Goal: Task Accomplishment & Management: Use online tool/utility

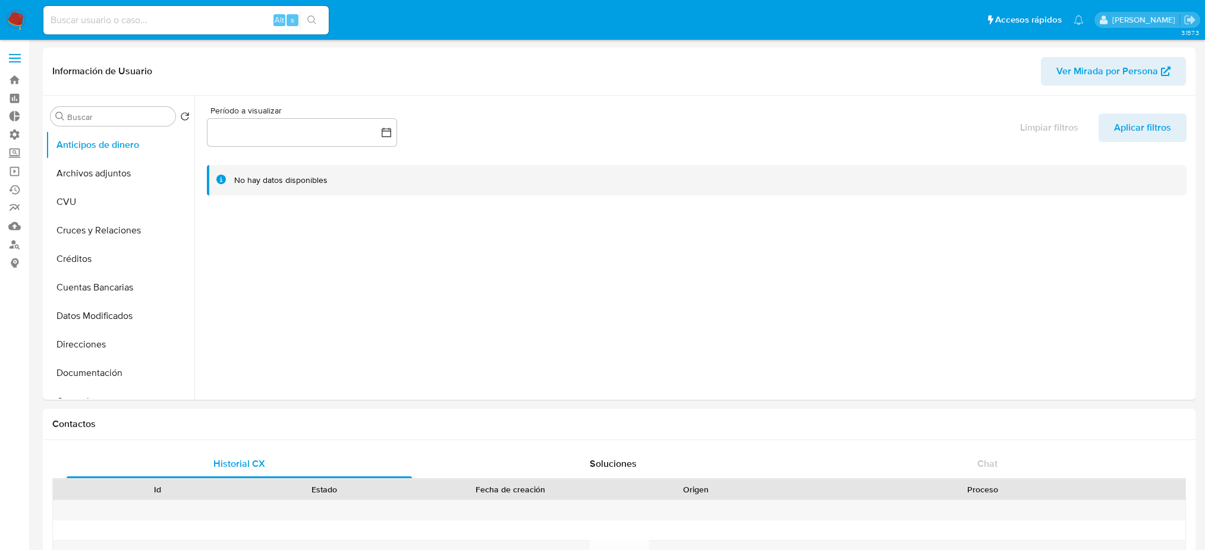
select select "10"
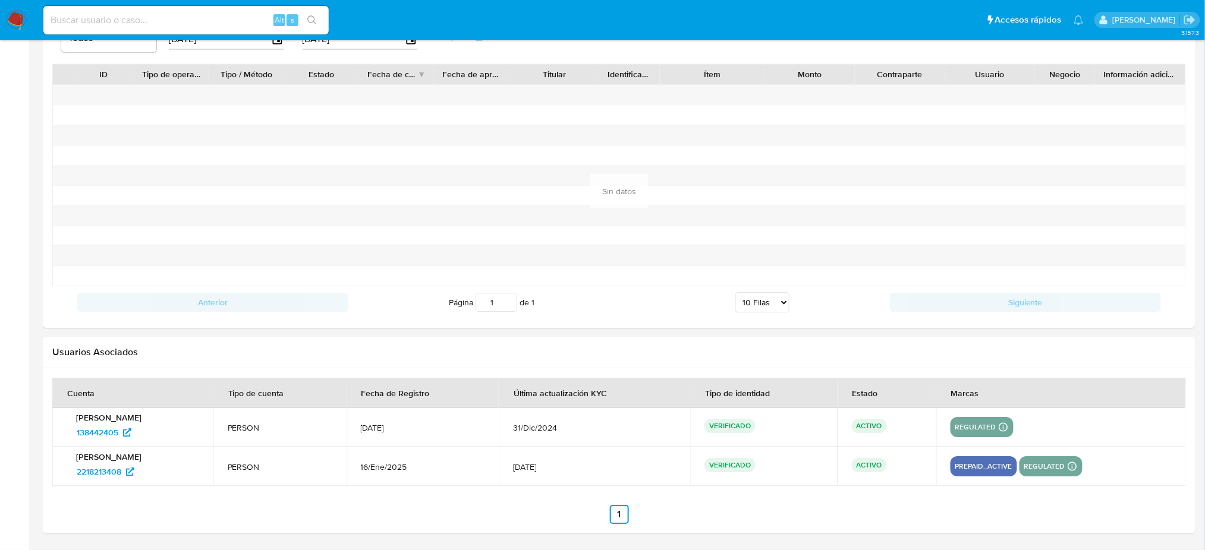
click at [2, 29] on nav "Pausado Ver notificaciones Alt s Accesos rápidos Presiona las siguientes teclas…" at bounding box center [602, 20] width 1205 height 40
click at [17, 15] on img at bounding box center [16, 20] width 20 height 20
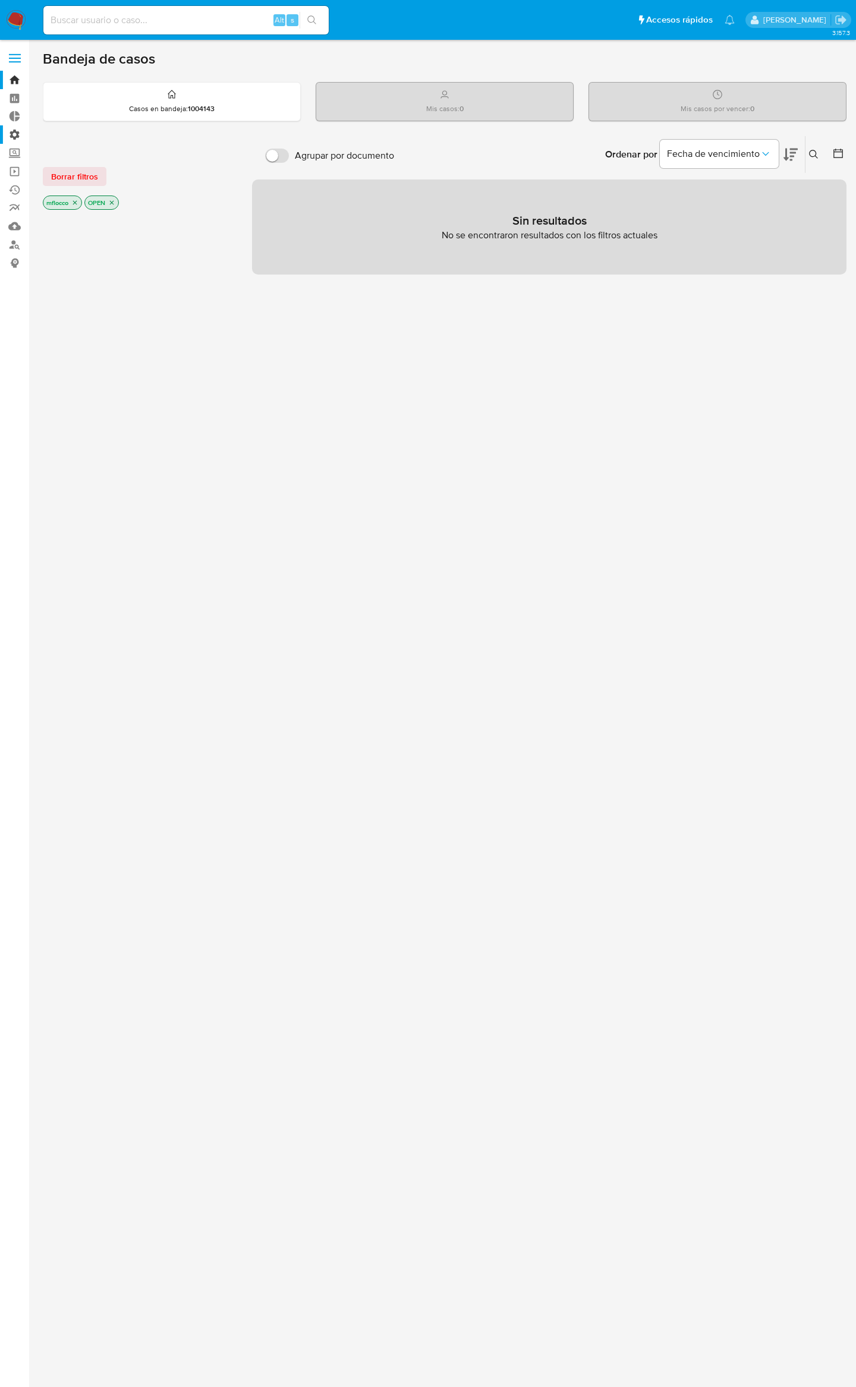
click at [19, 134] on label "Administración" at bounding box center [70, 134] width 141 height 18
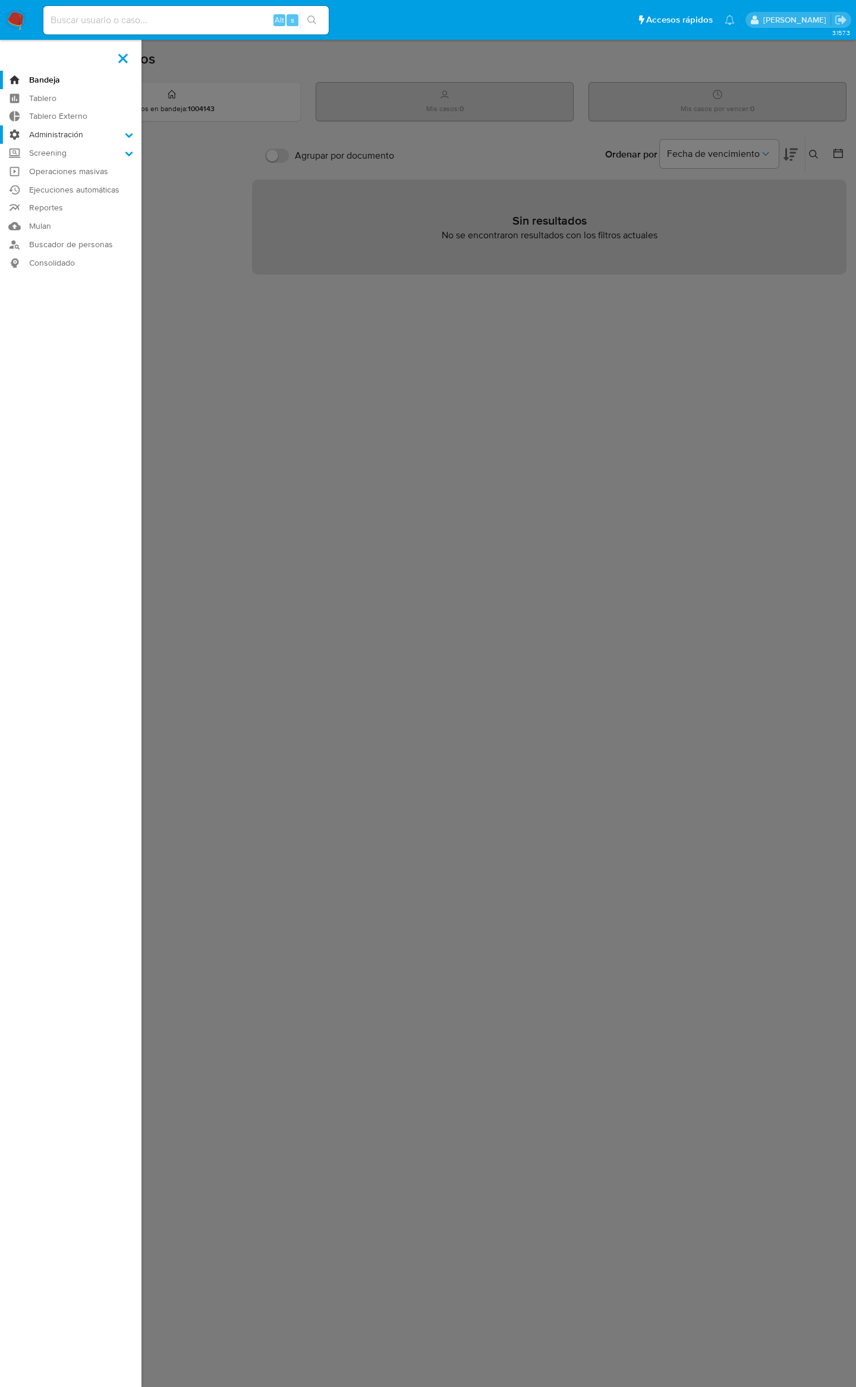
click at [0, 0] on input "Administración" at bounding box center [0, 0] width 0 height 0
click at [52, 262] on link "Ejecuciones automáticas" at bounding box center [70, 265] width 141 height 18
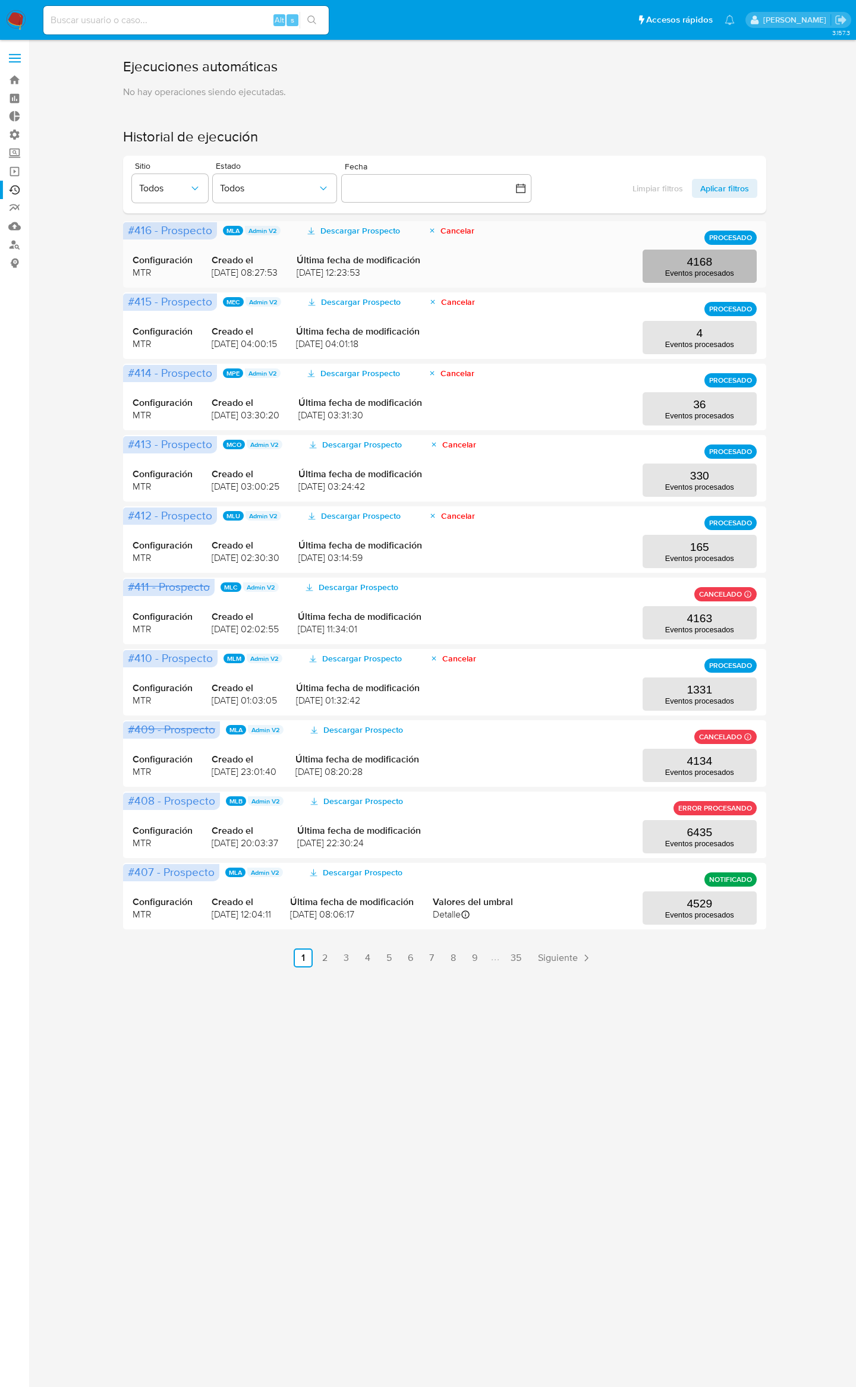
click at [724, 270] on p "Eventos procesados" at bounding box center [699, 273] width 69 height 9
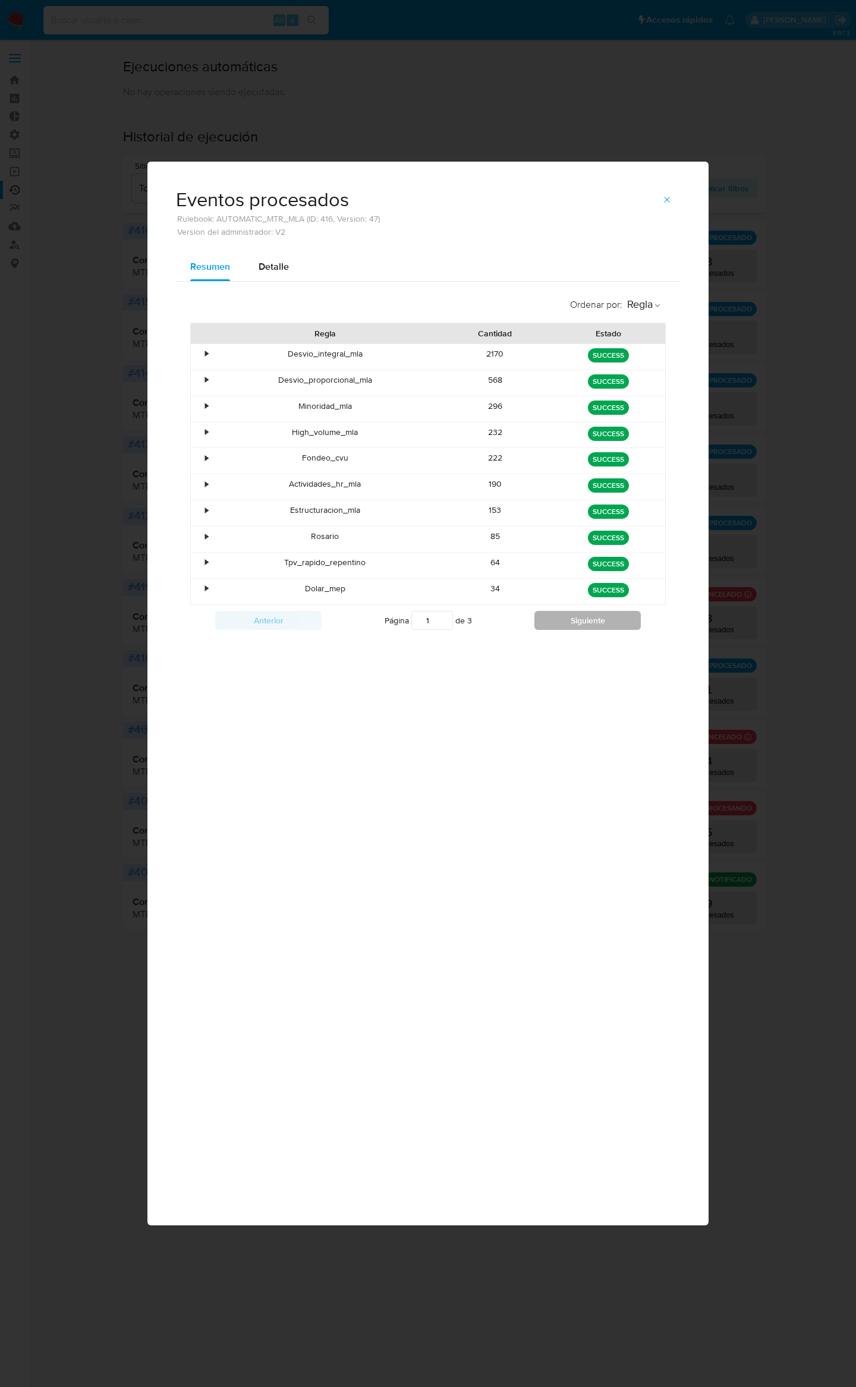
click at [591, 617] on button "Siguiente" at bounding box center [587, 620] width 106 height 19
click at [593, 620] on button "Siguiente" at bounding box center [587, 620] width 106 height 19
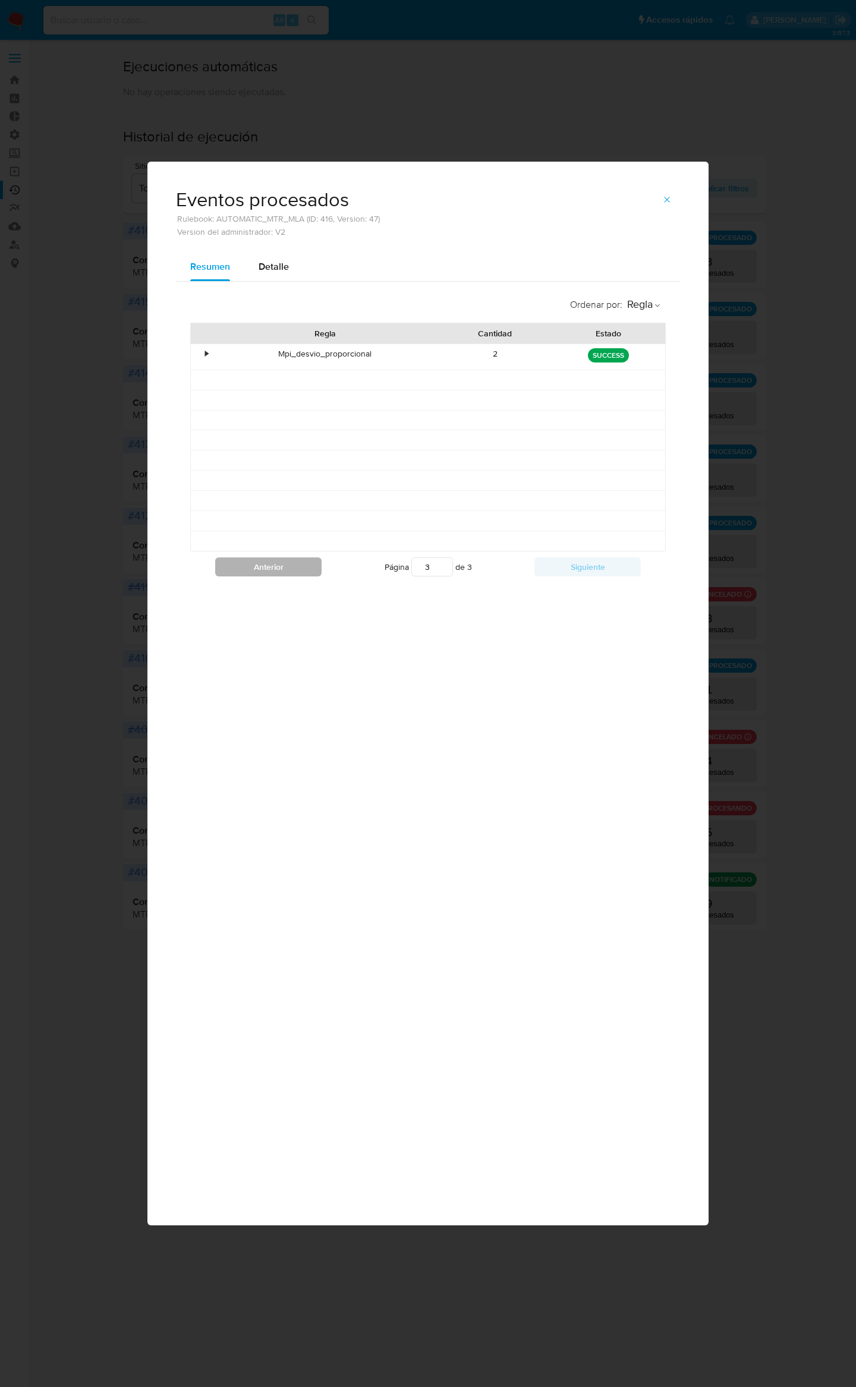
click at [252, 562] on button "Anterior" at bounding box center [268, 566] width 106 height 19
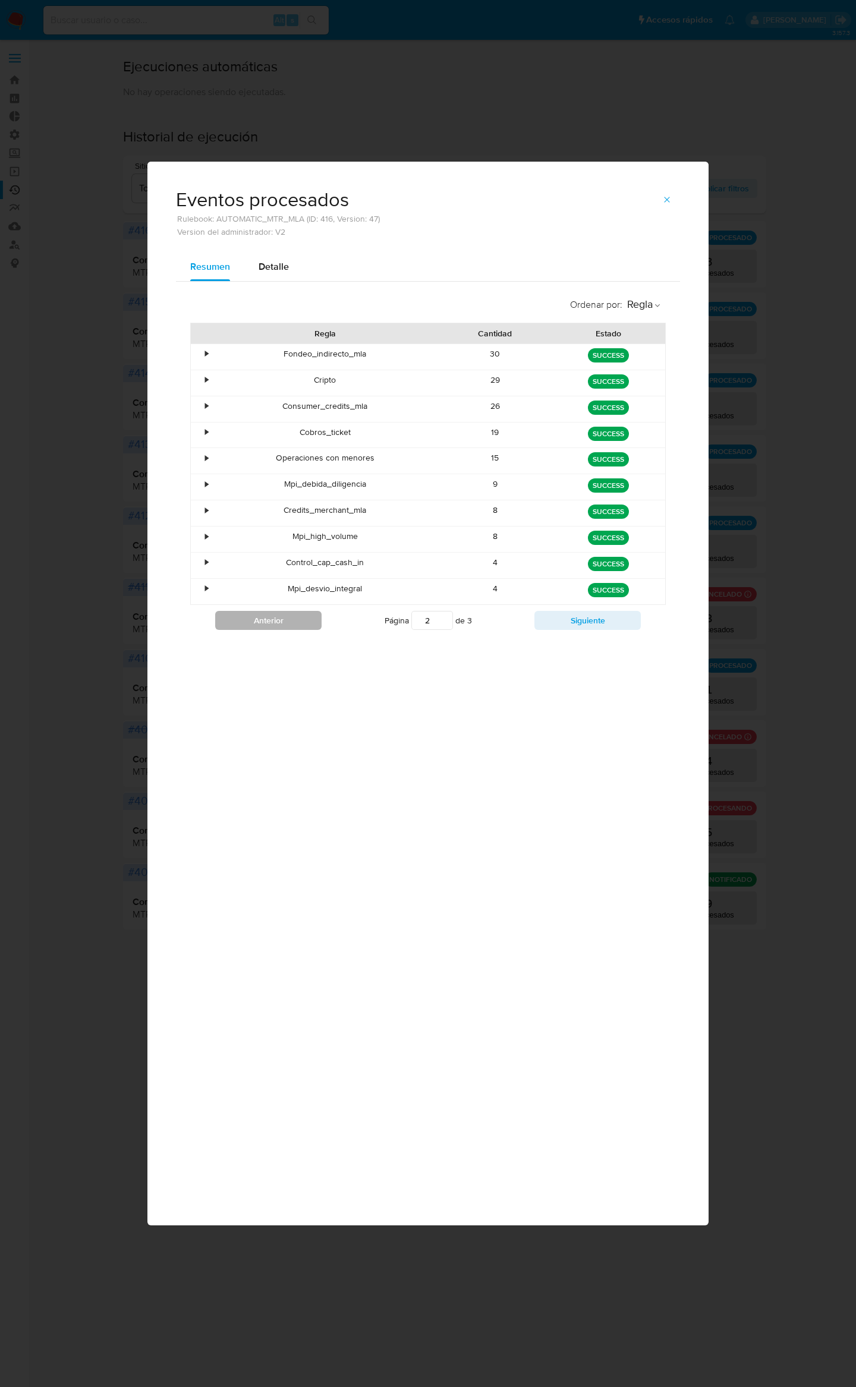
click at [270, 625] on button "Anterior" at bounding box center [268, 620] width 106 height 19
click at [590, 630] on button "Siguiente" at bounding box center [587, 620] width 106 height 19
click at [592, 630] on button "Siguiente" at bounding box center [587, 620] width 106 height 19
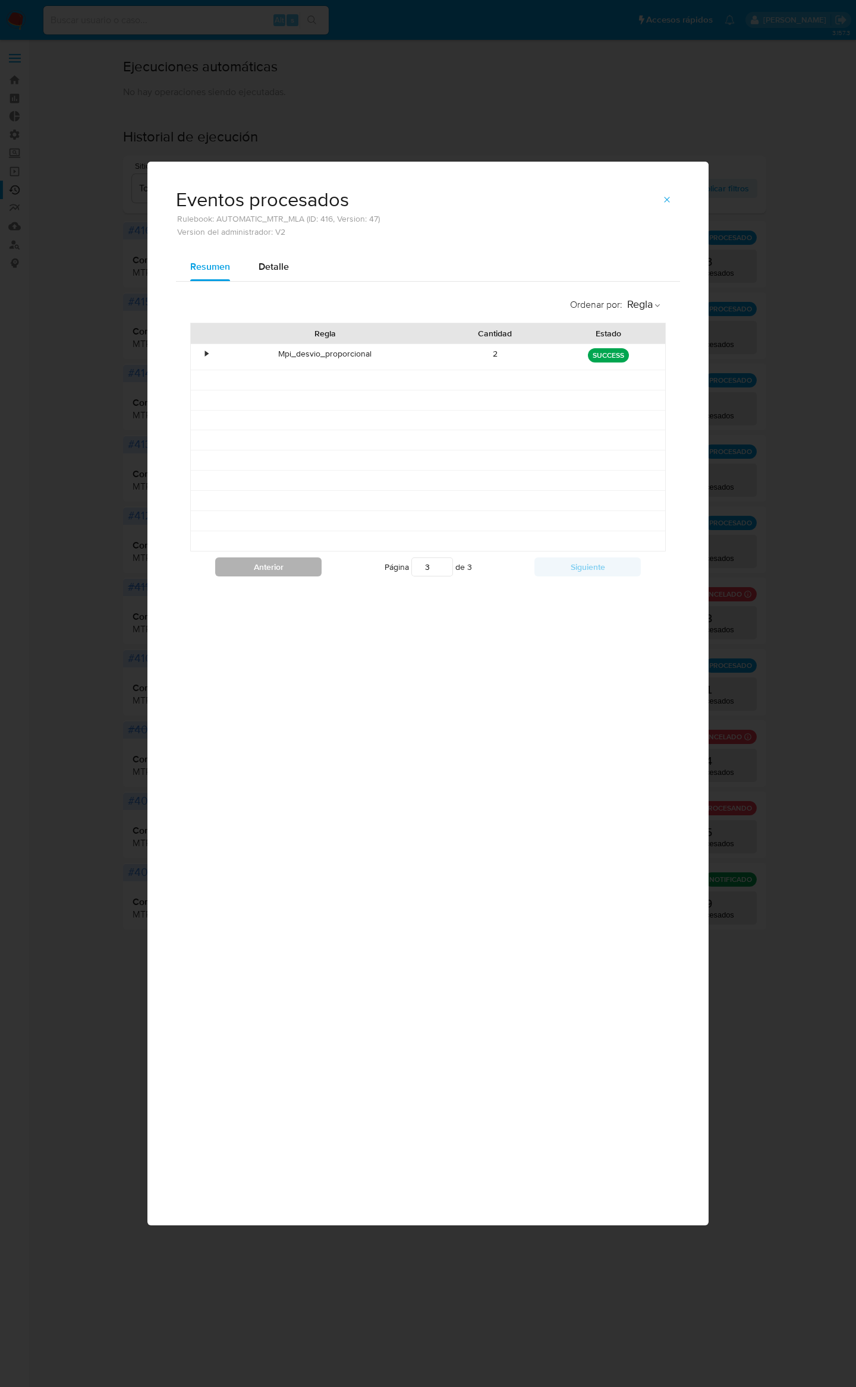
click at [272, 569] on button "Anterior" at bounding box center [268, 566] width 106 height 19
type input "2"
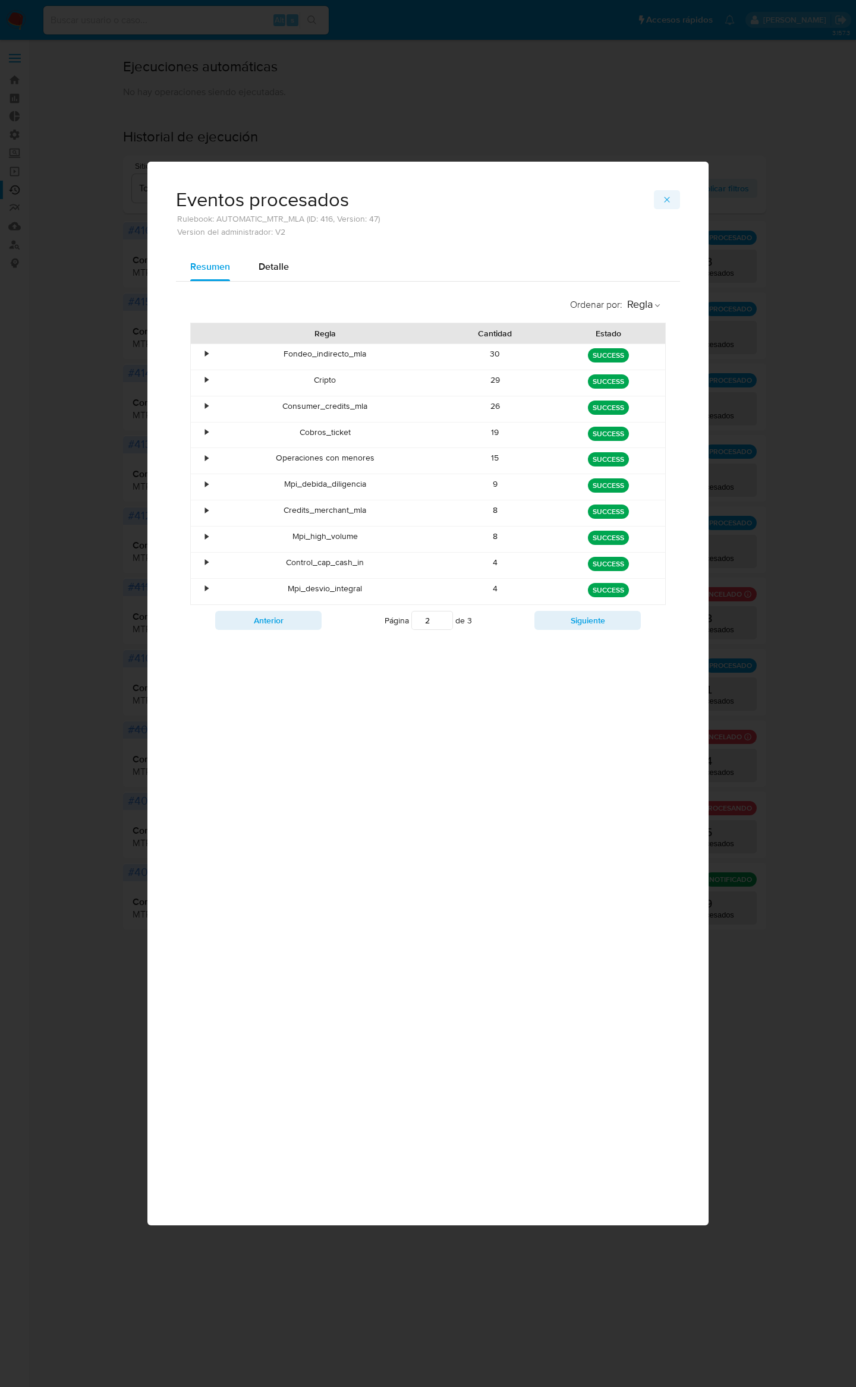
click at [662, 196] on icon "button" at bounding box center [667, 200] width 10 height 10
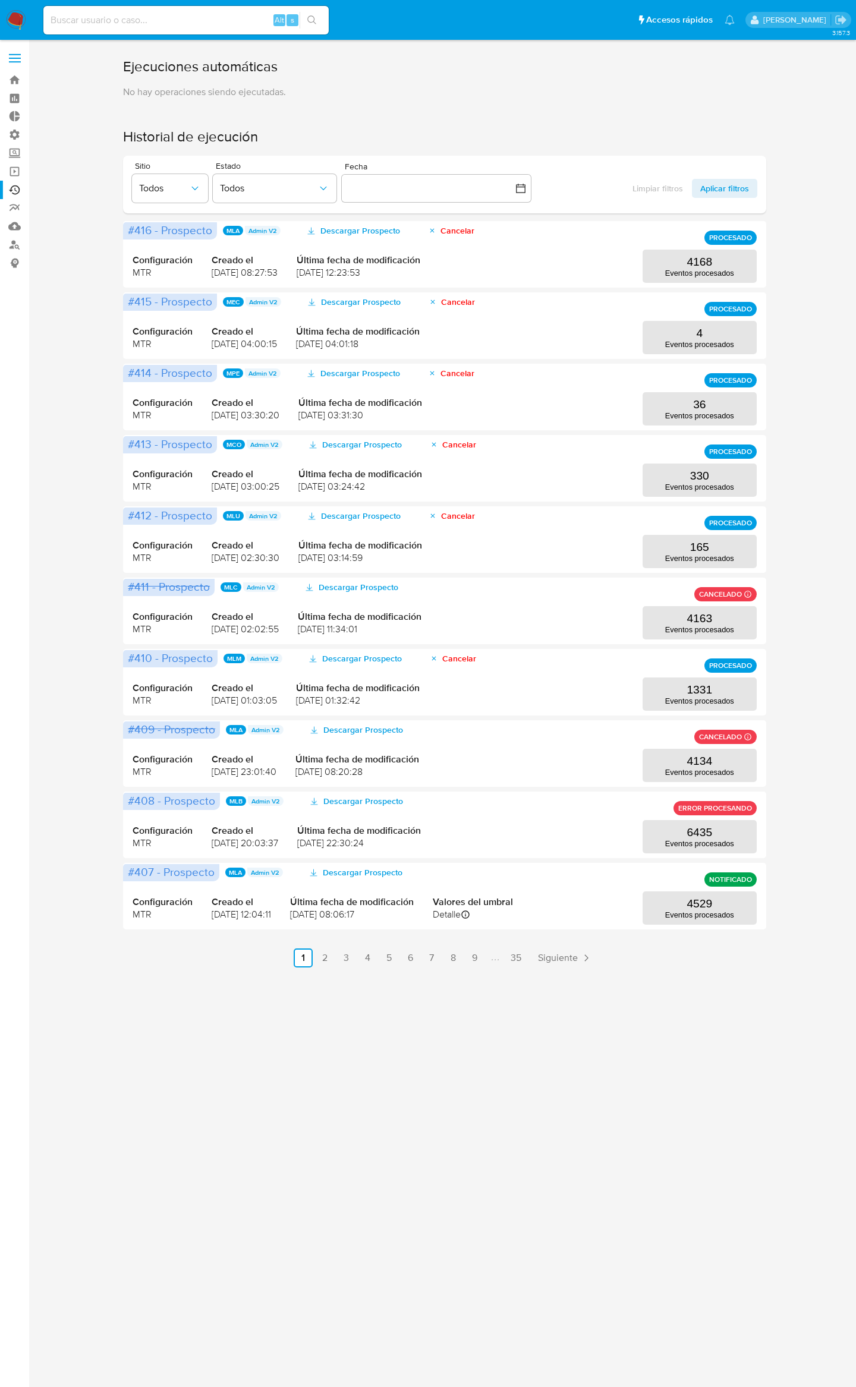
drag, startPoint x: 507, startPoint y: 622, endPoint x: 53, endPoint y: 624, distance: 453.5
click at [53, 624] on div "Ejecuciones automáticas No hay operaciones siendo ejecutadas. Historial de ejec…" at bounding box center [445, 512] width 804 height 911
click at [59, 624] on div "Ejecuciones automáticas No hay operaciones siendo ejecutadas. Historial de ejec…" at bounding box center [445, 512] width 804 height 911
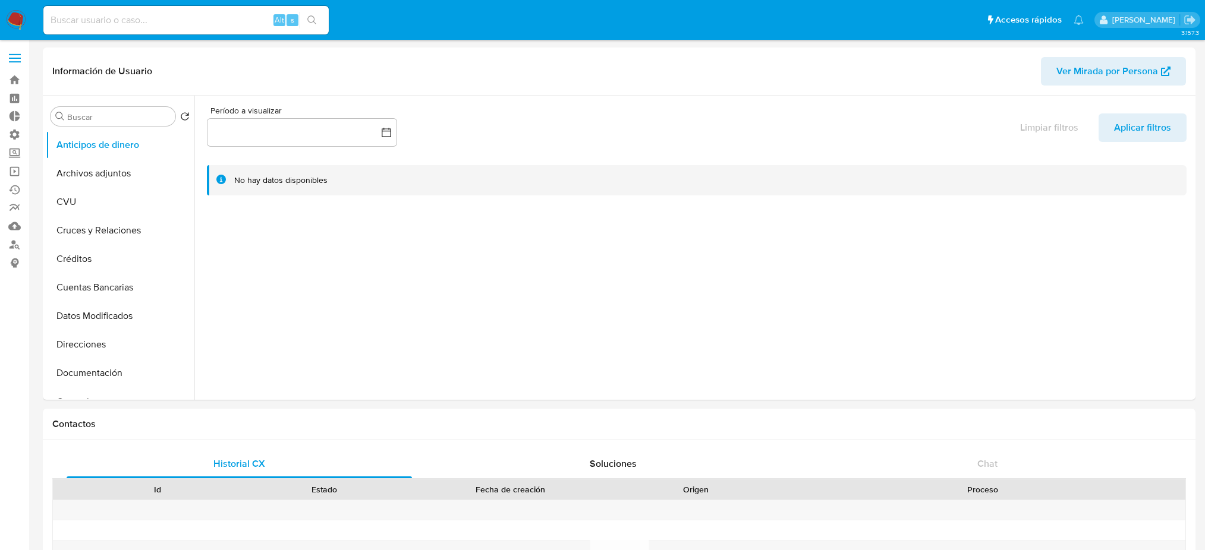
select select "10"
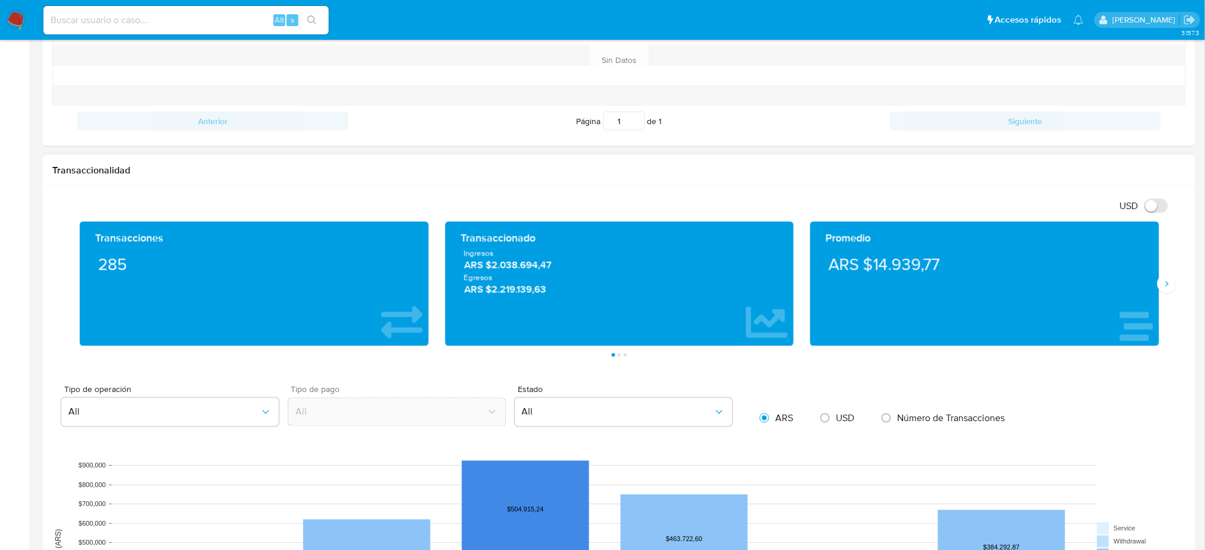
scroll to position [792, 0]
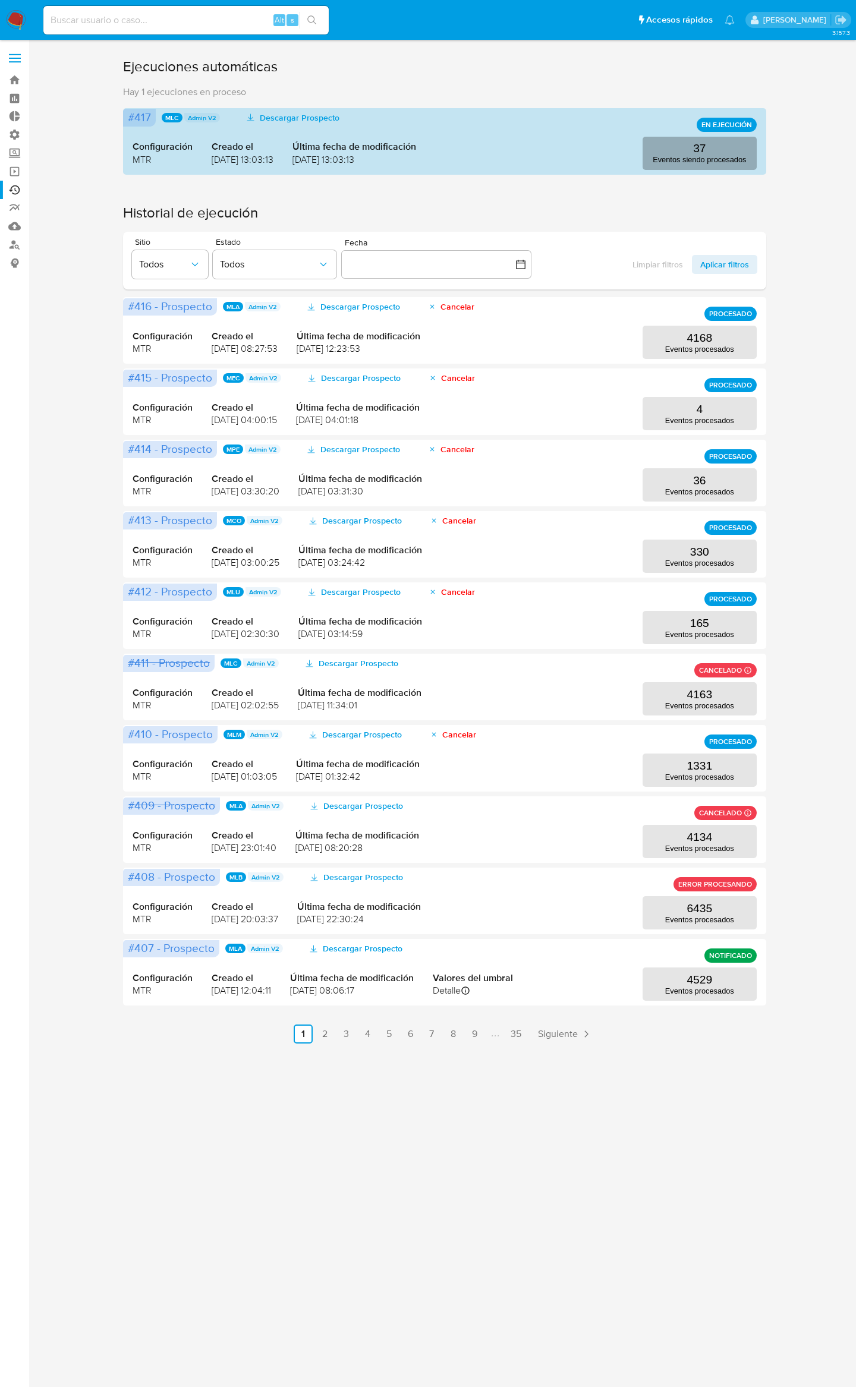
click at [742, 153] on button "37 Eventos siendo procesados" at bounding box center [699, 153] width 114 height 33
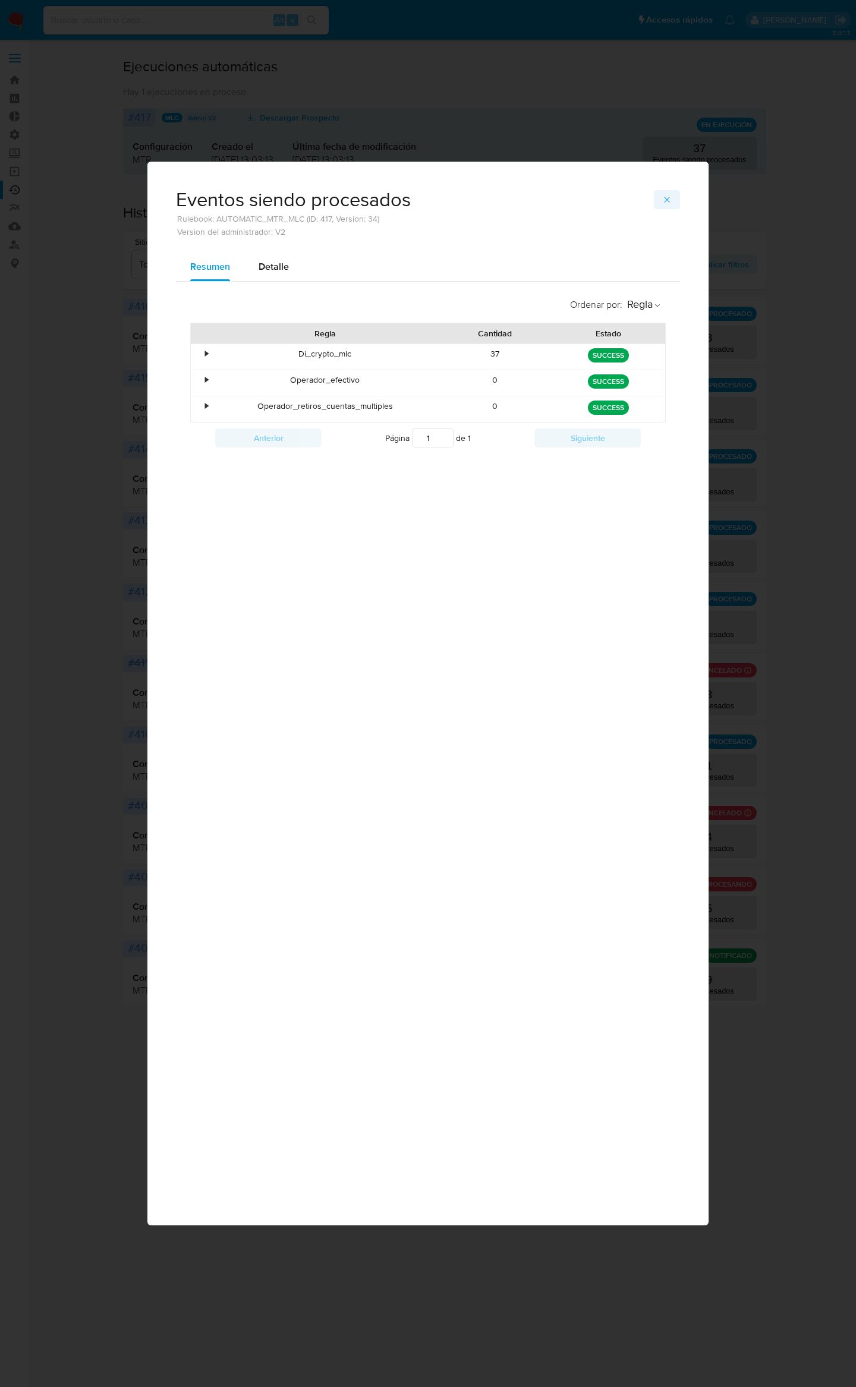
click at [668, 204] on span "button" at bounding box center [667, 199] width 10 height 17
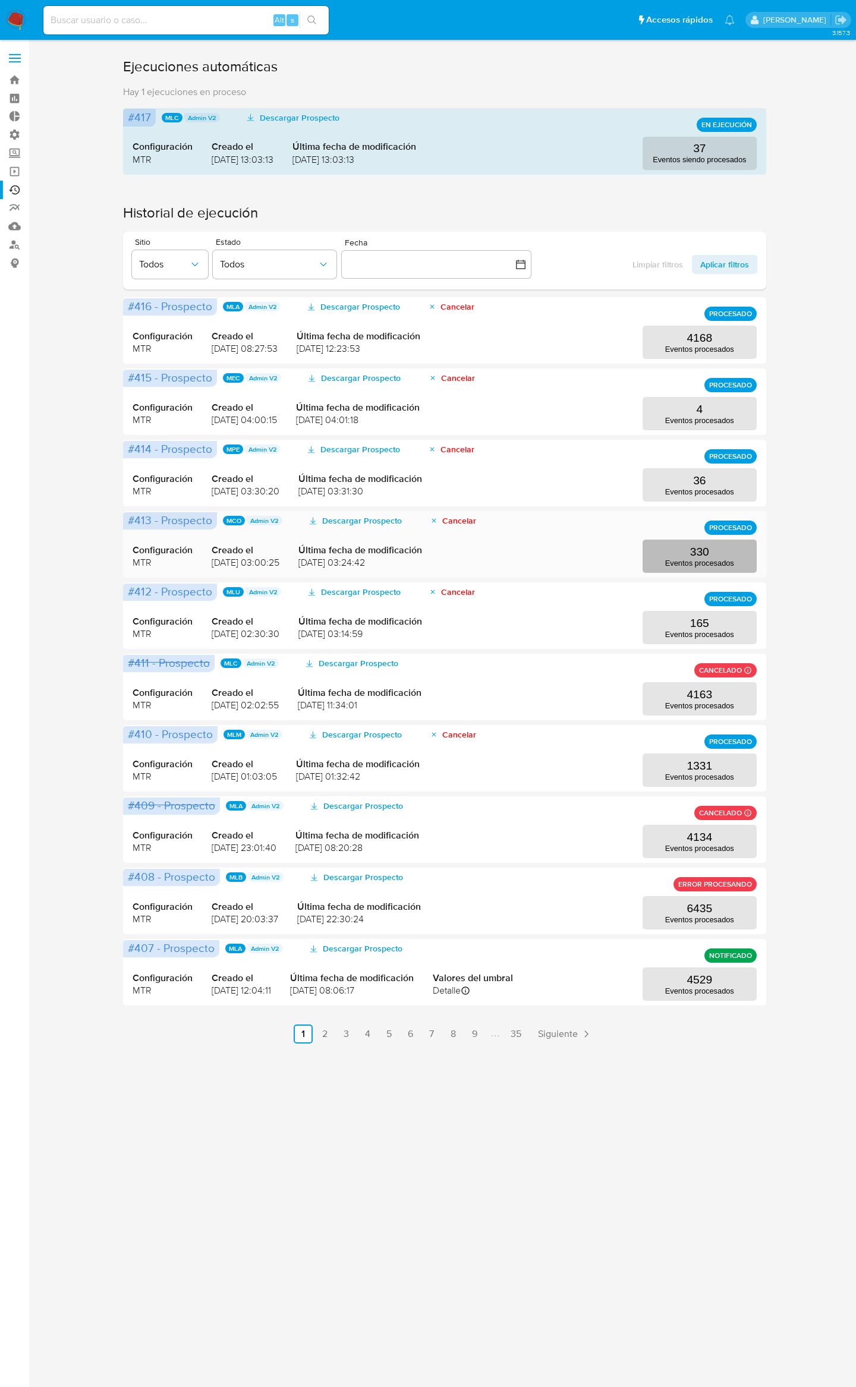
click at [710, 565] on p "Eventos procesados" at bounding box center [699, 563] width 69 height 9
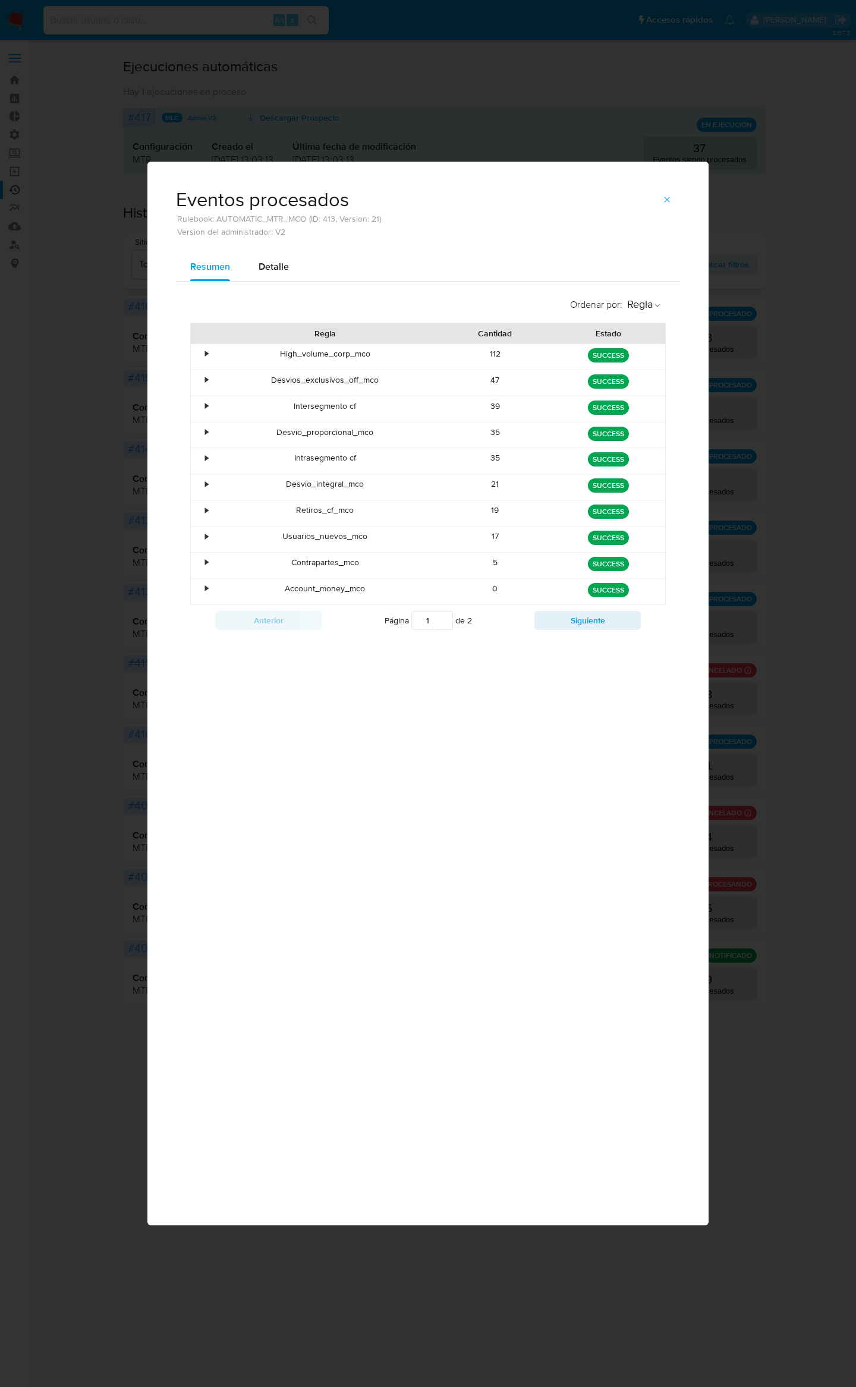
click at [106, 541] on div "Eventos procesados Rulebook: AUTOMATIC_MTR_MCO (ID: 413, Version: 21) Version d…" at bounding box center [428, 693] width 856 height 1387
click at [664, 195] on icon "button" at bounding box center [667, 200] width 10 height 10
